Goal: Transaction & Acquisition: Purchase product/service

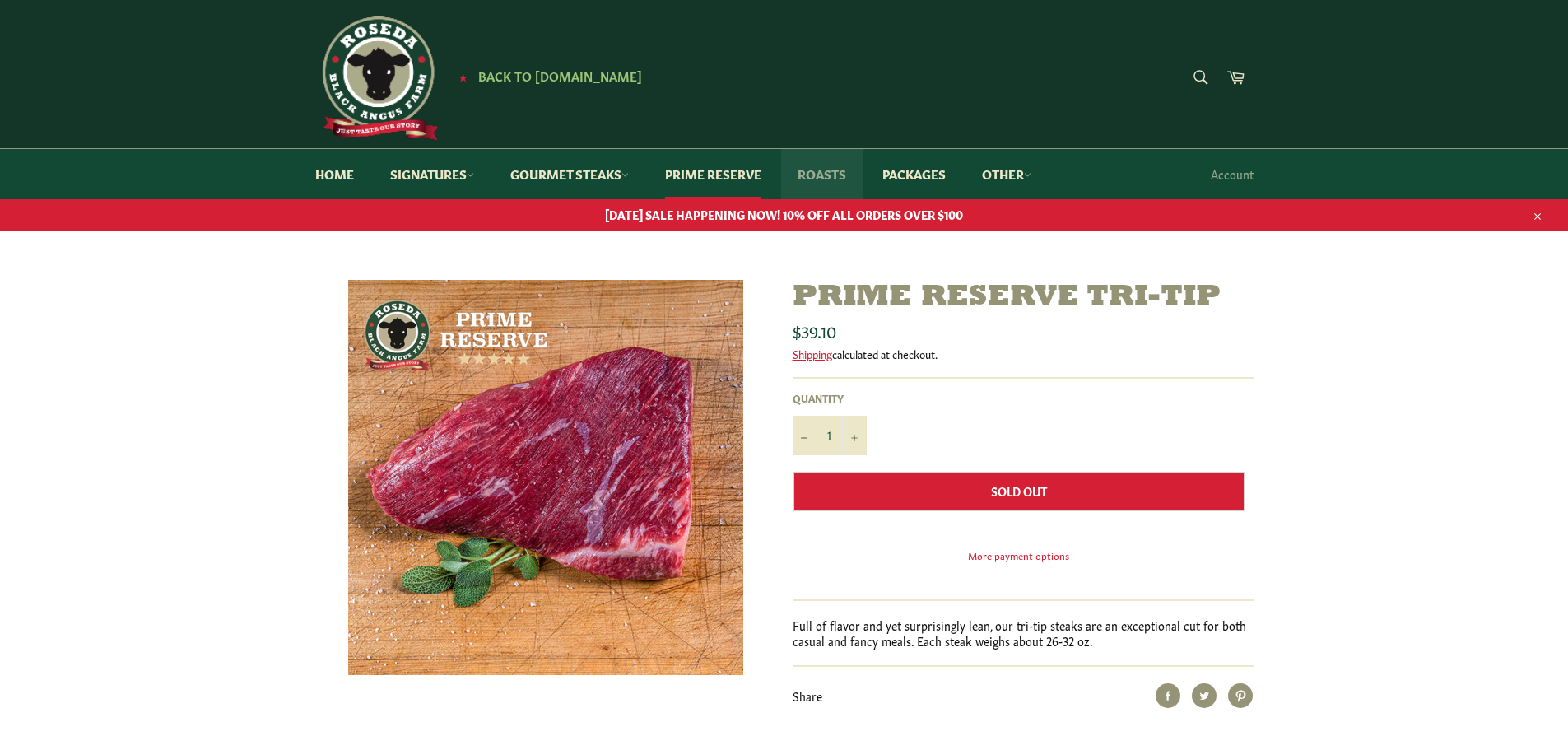
click at [839, 175] on link "Roasts" at bounding box center [822, 173] width 82 height 50
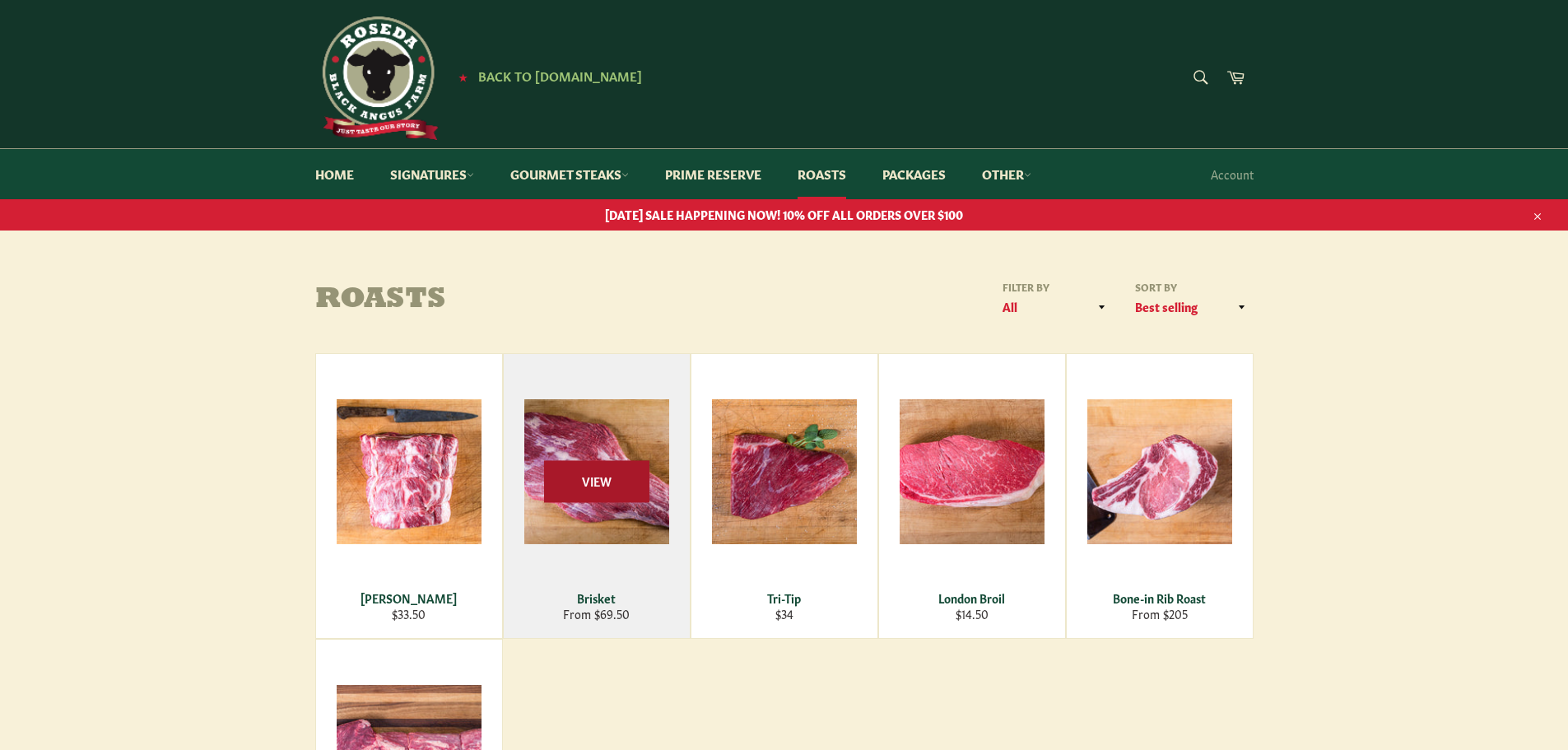
click at [608, 487] on span "View" at bounding box center [597, 481] width 105 height 42
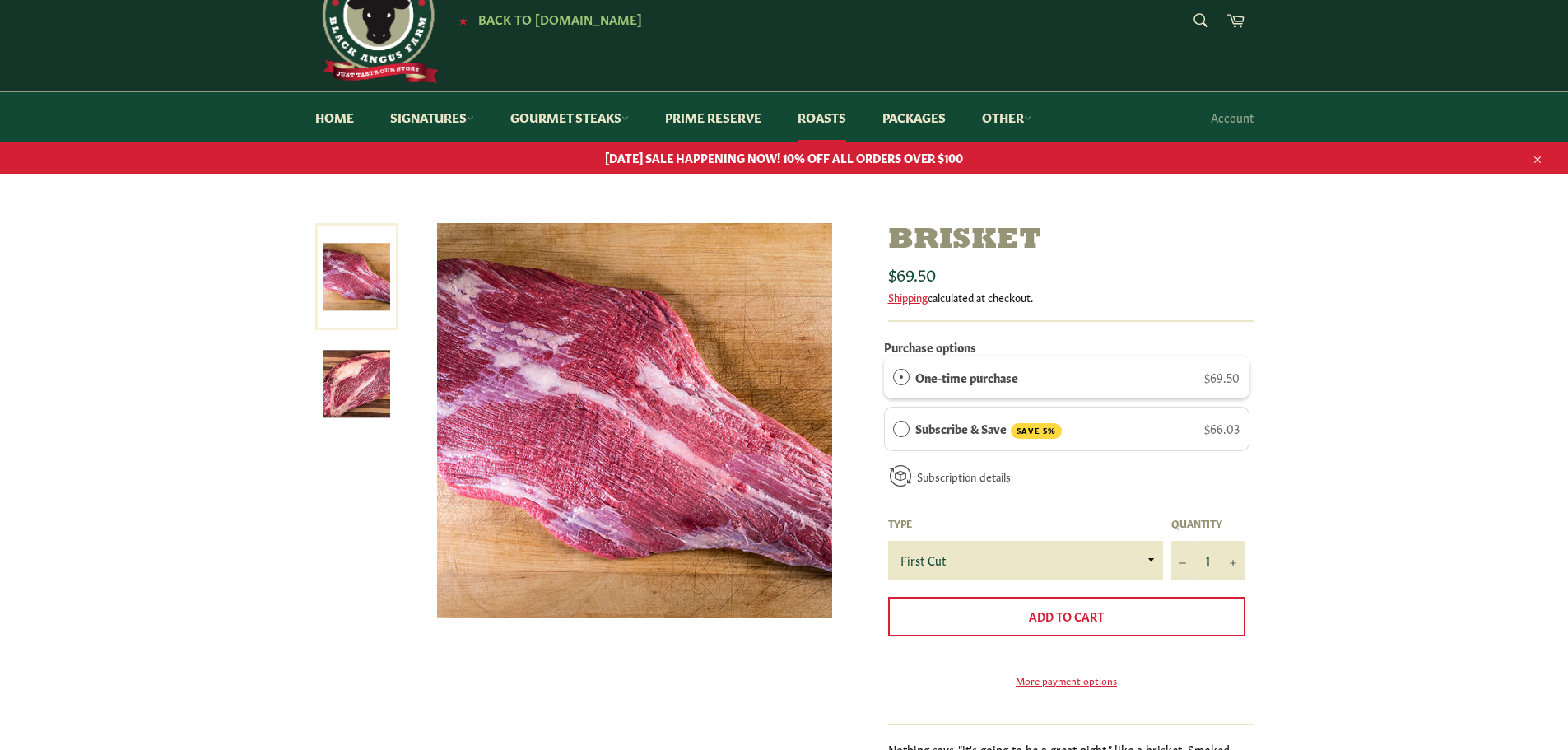
scroll to position [82, 0]
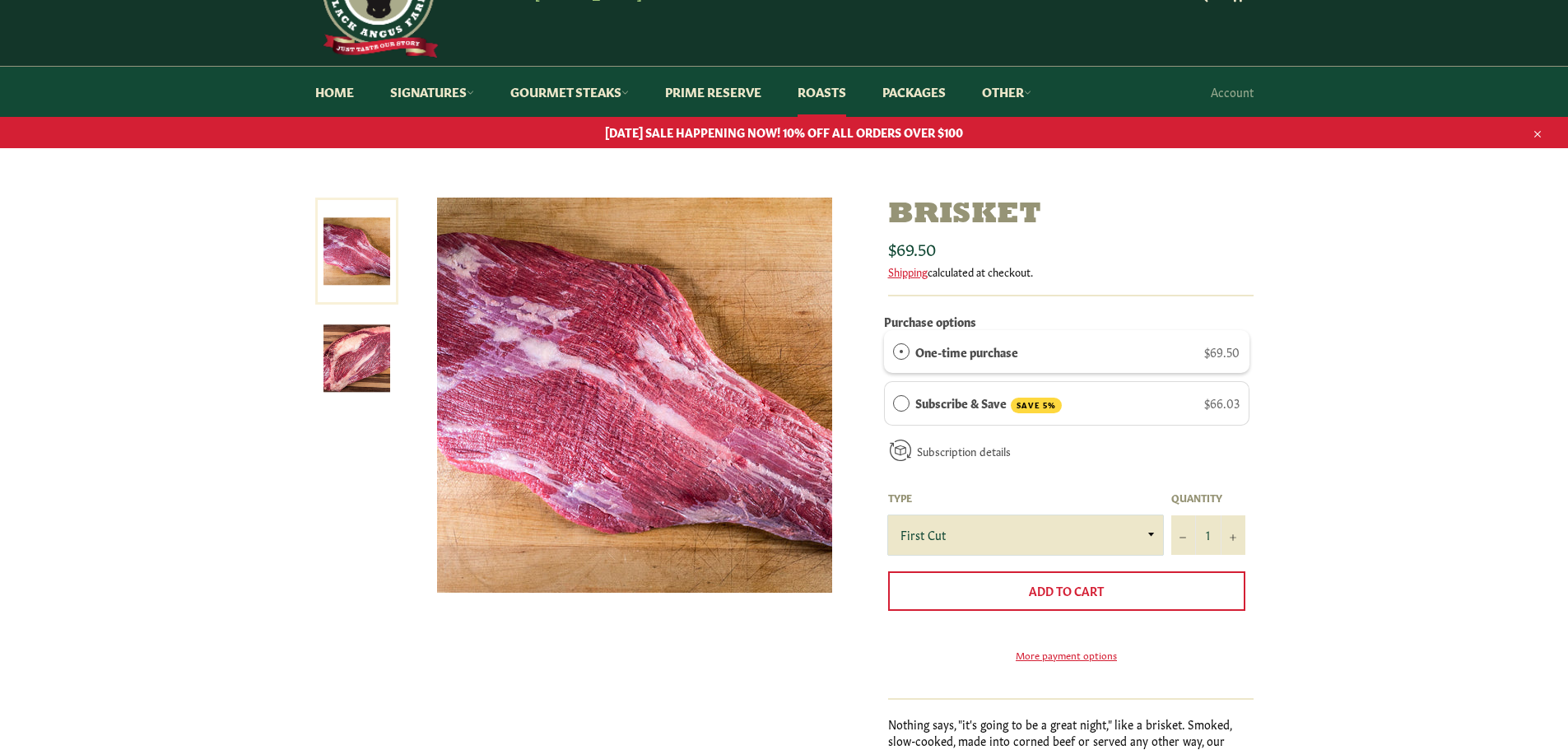
click at [1152, 533] on select "First Cut Whole" at bounding box center [1026, 535] width 275 height 40
click at [1031, 526] on select "First Cut Whole" at bounding box center [1026, 535] width 275 height 40
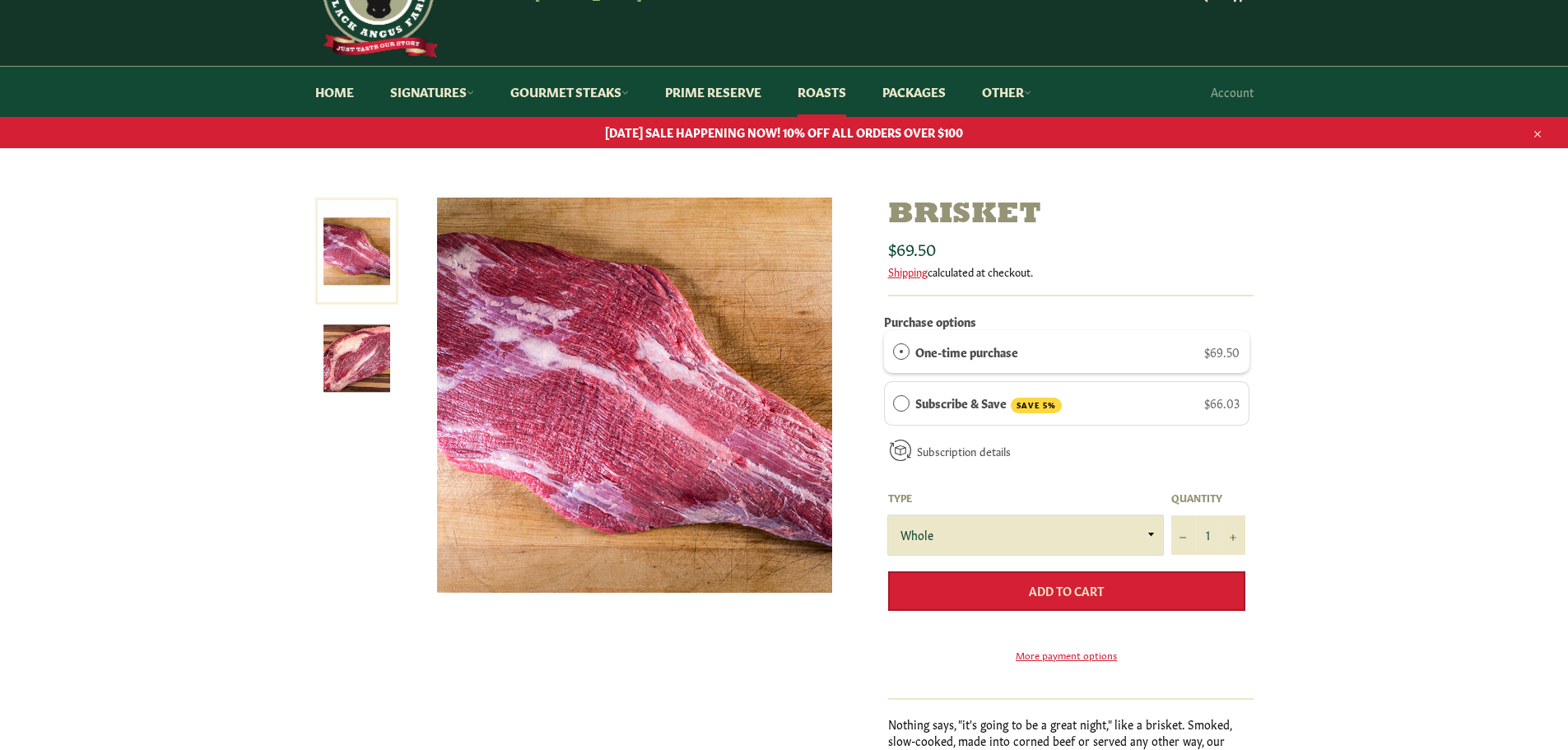
click at [888, 516] on select "First Cut Whole" at bounding box center [1026, 535] width 275 height 40
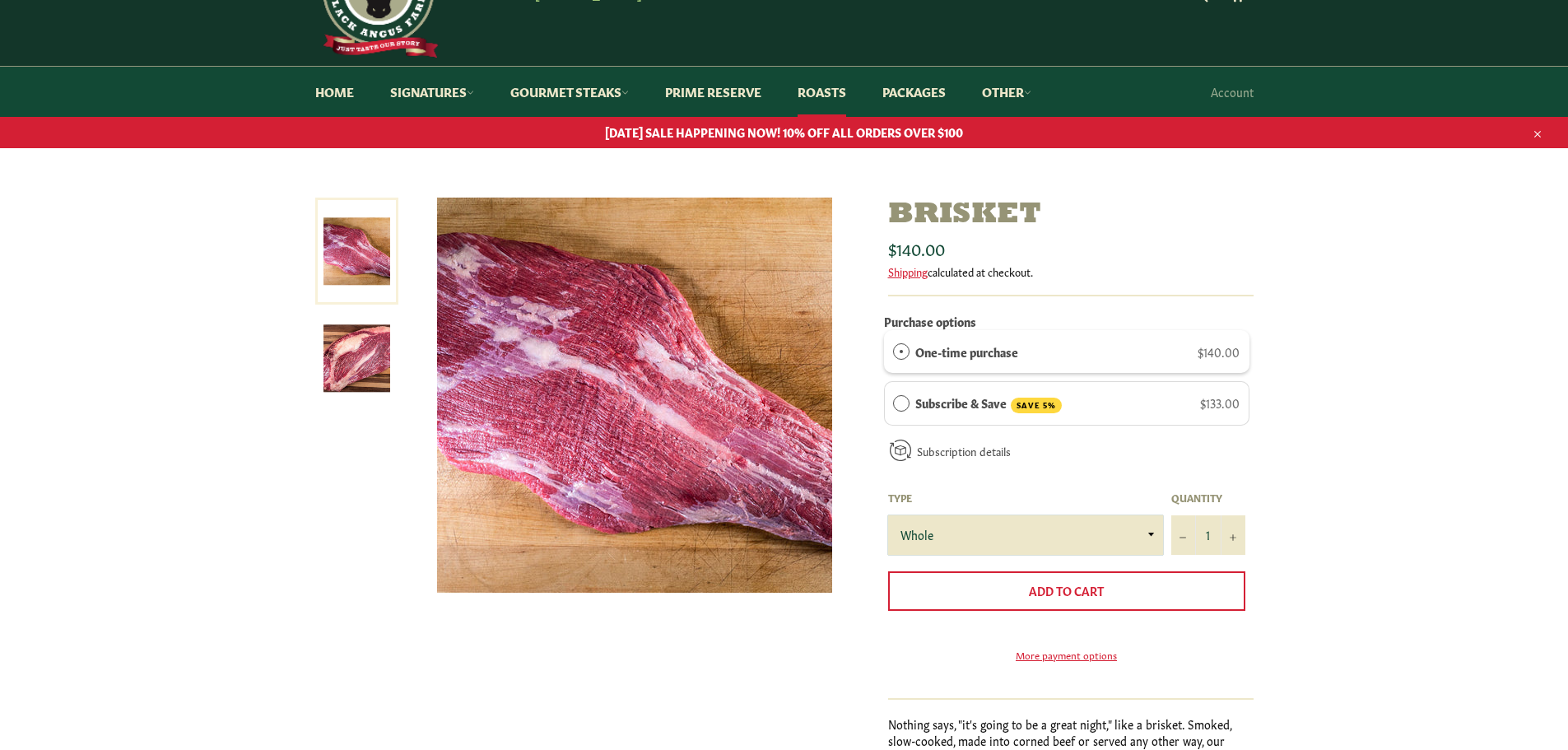
drag, startPoint x: 1026, startPoint y: 539, endPoint x: 1020, endPoint y: 552, distance: 14.3
click at [1026, 539] on select "First Cut Whole" at bounding box center [1026, 535] width 275 height 40
select select "First Cut"
click at [888, 516] on select "First Cut Whole" at bounding box center [1026, 535] width 275 height 40
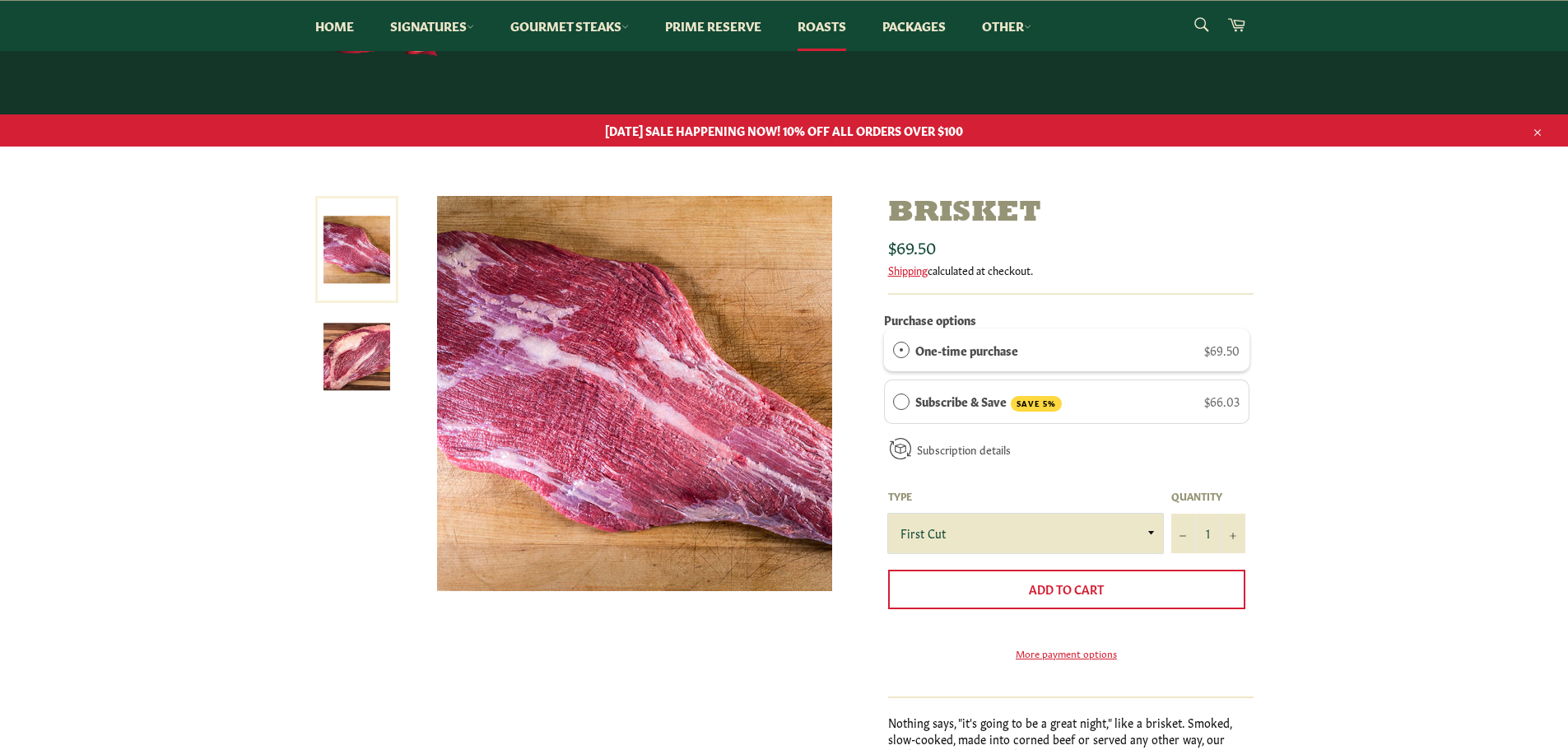
scroll to position [82, 0]
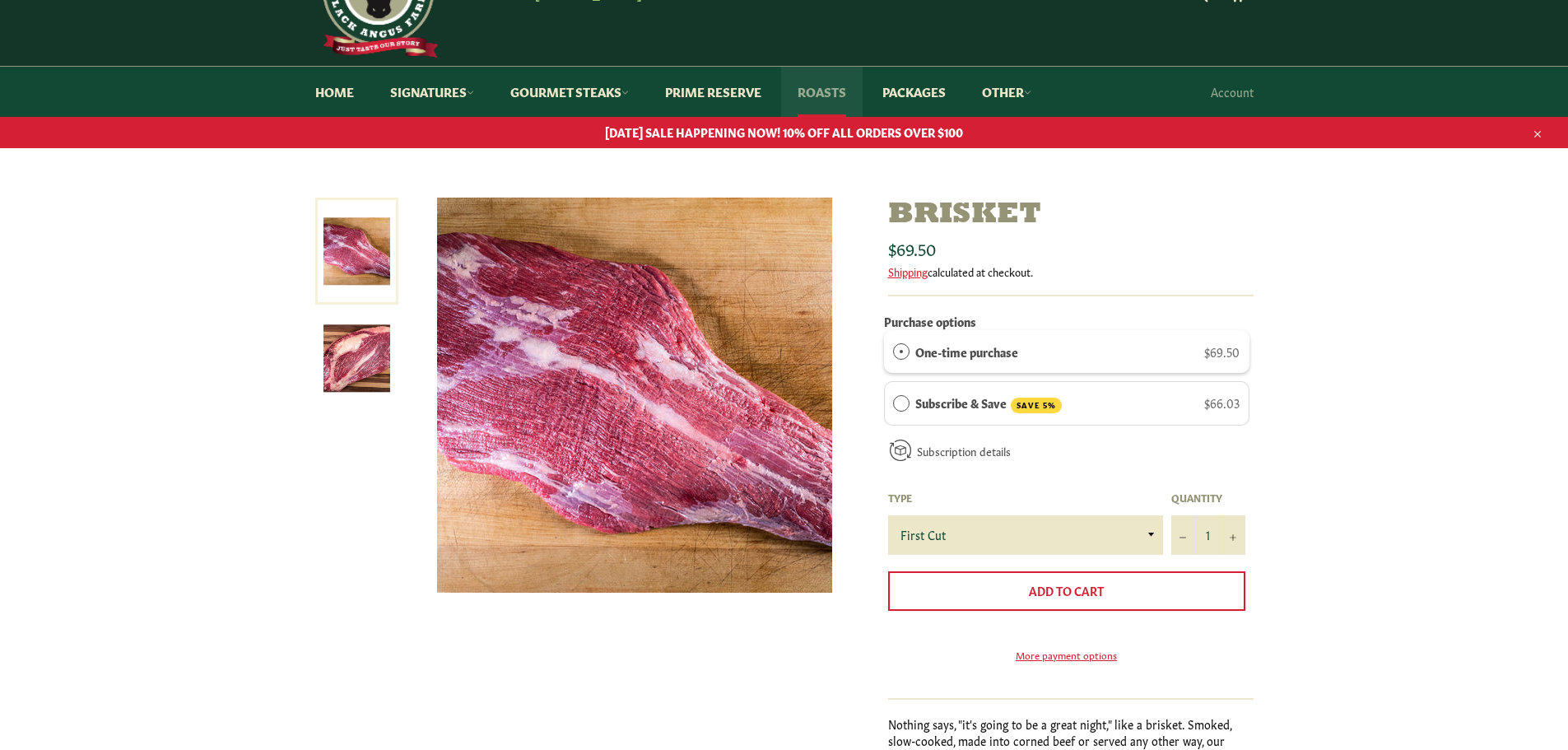
click at [821, 89] on link "Roasts" at bounding box center [822, 91] width 82 height 50
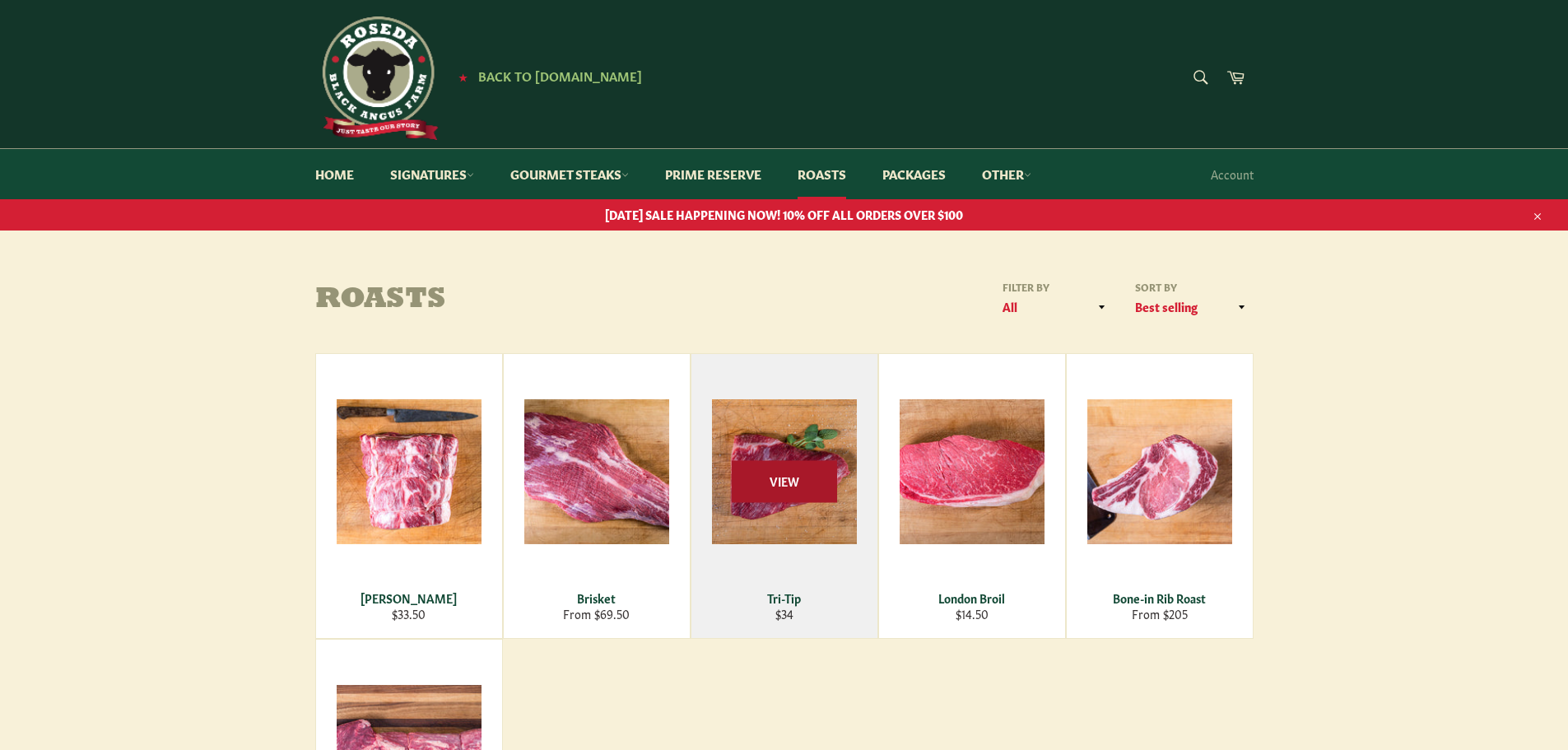
click at [793, 479] on span "View" at bounding box center [785, 481] width 105 height 42
